Goal: Information Seeking & Learning: Learn about a topic

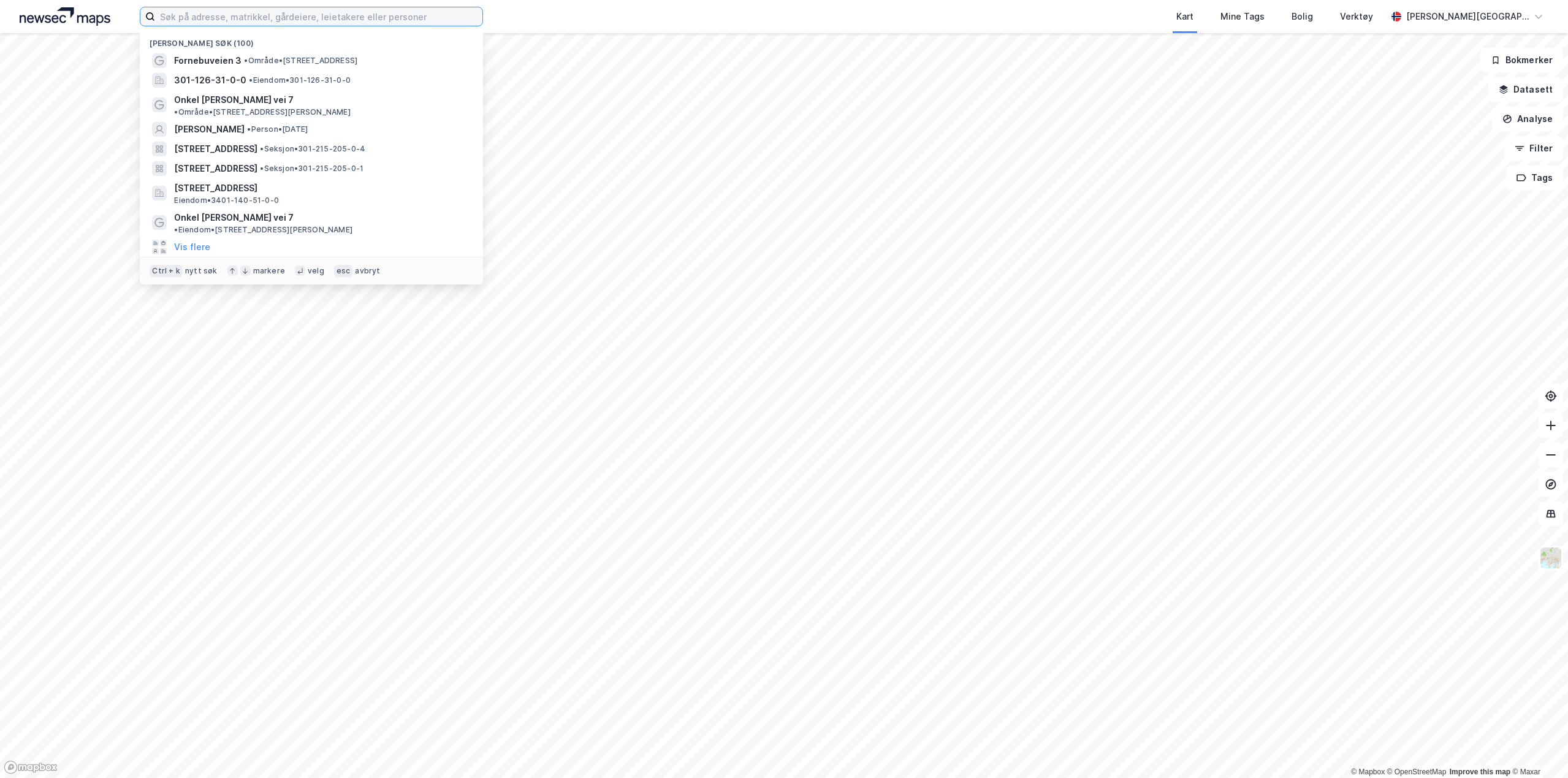
click at [204, 19] on input at bounding box center [318, 17] width 327 height 19
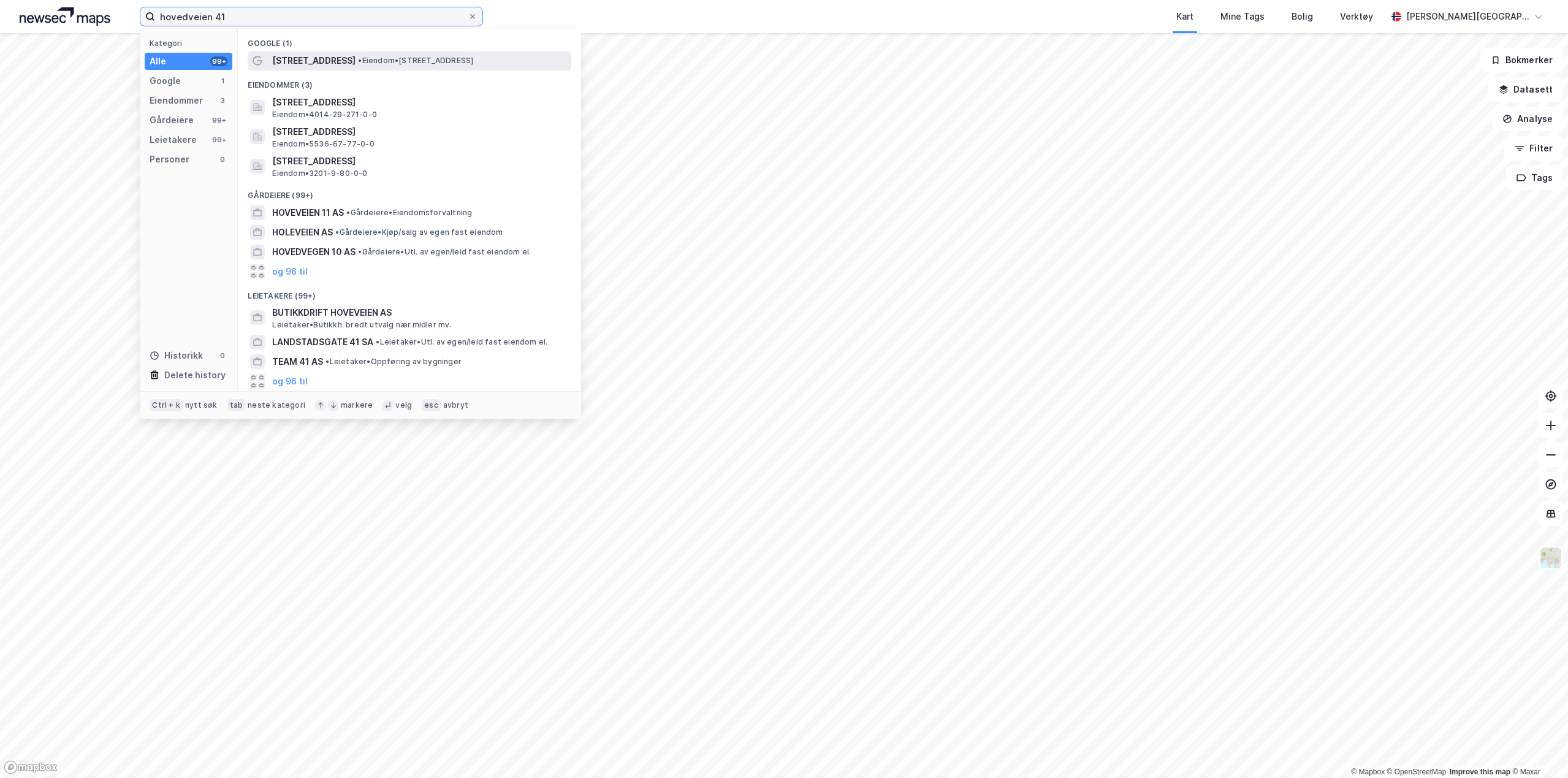
type input "hovedveien 41"
click at [370, 63] on div "[STREET_ADDRESS] • Eiendom • [STREET_ADDRESS]" at bounding box center [409, 60] width 324 height 19
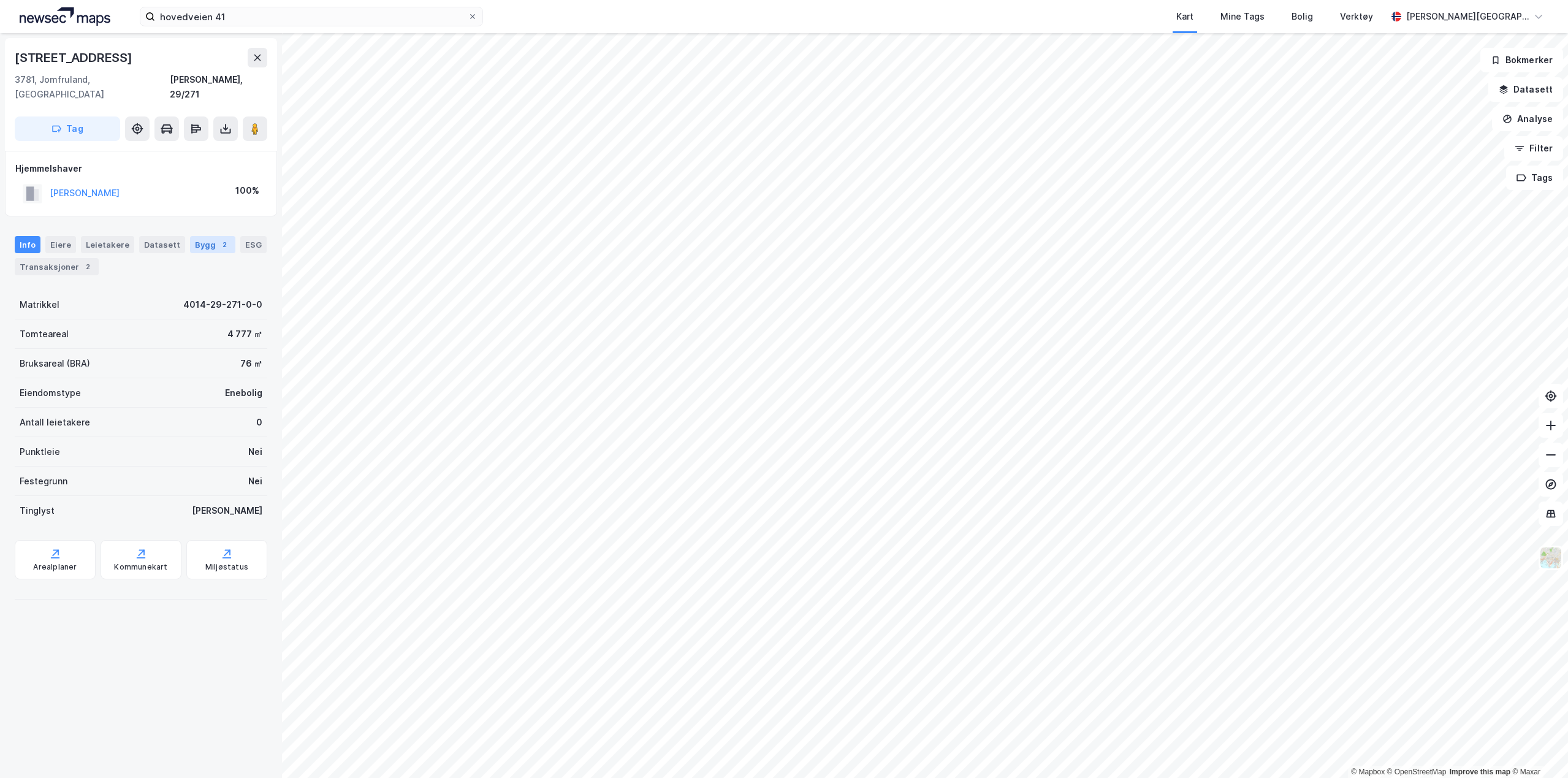
click at [201, 236] on div "Bygg 2" at bounding box center [212, 244] width 46 height 18
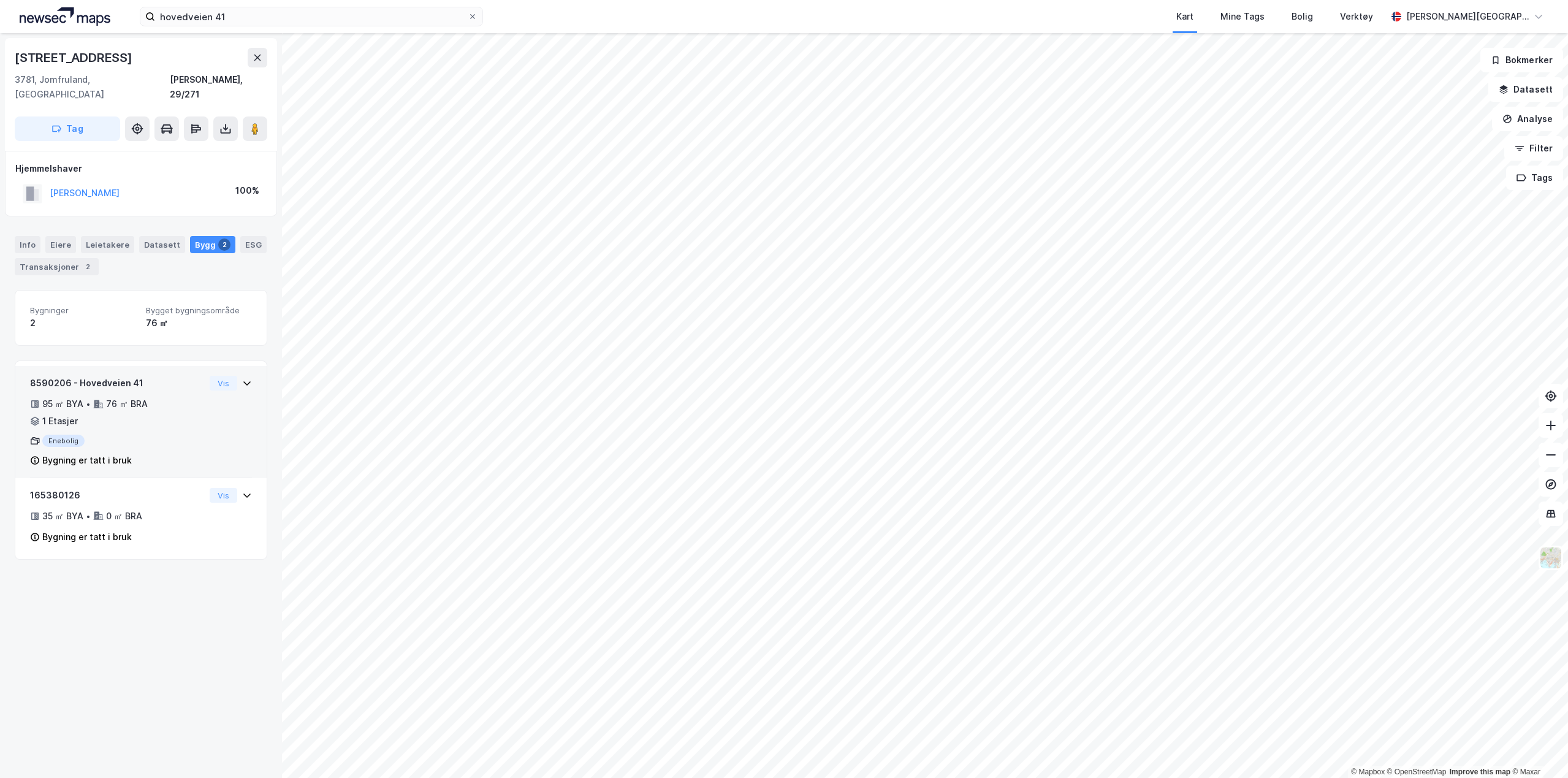
click at [242, 379] on icon at bounding box center [247, 384] width 10 height 10
click at [140, 396] on div "76 ㎡ BRA" at bounding box center [127, 403] width 42 height 15
click at [242, 379] on icon at bounding box center [247, 384] width 10 height 10
click at [114, 376] on div "8590206 - Hovedveien 41" at bounding box center [117, 383] width 174 height 15
